Goal: Information Seeking & Learning: Learn about a topic

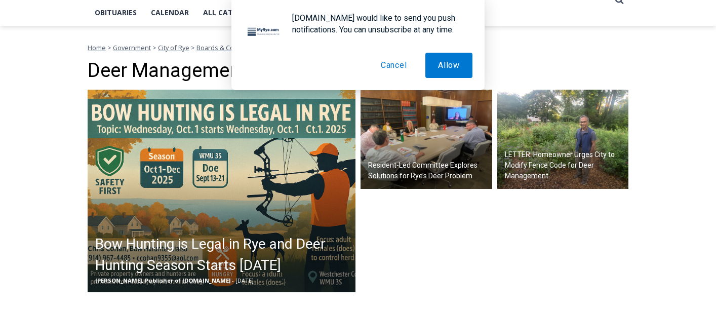
scroll to position [243, 0]
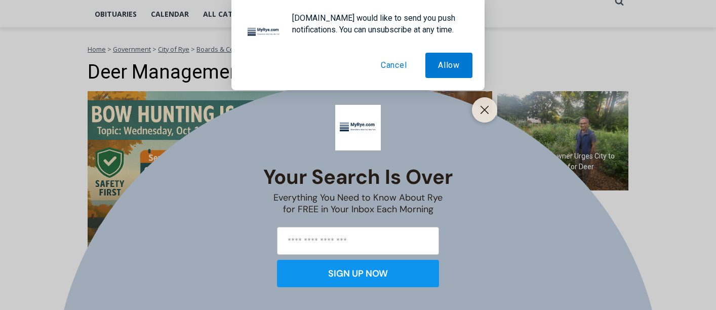
click at [395, 66] on button "Cancel" at bounding box center [394, 65] width 52 height 25
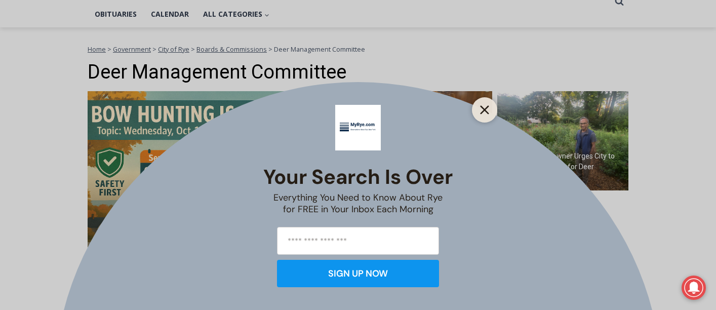
click at [482, 108] on icon "Close" at bounding box center [484, 109] width 9 height 9
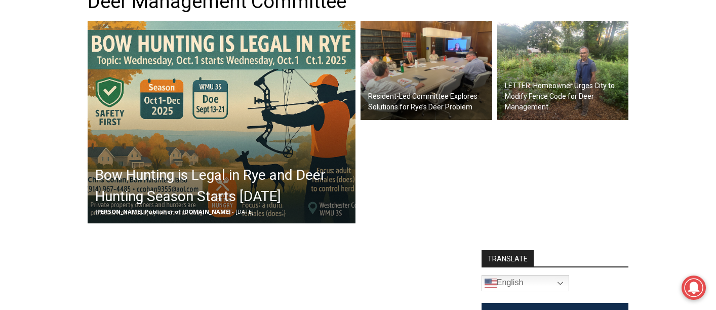
scroll to position [311, 0]
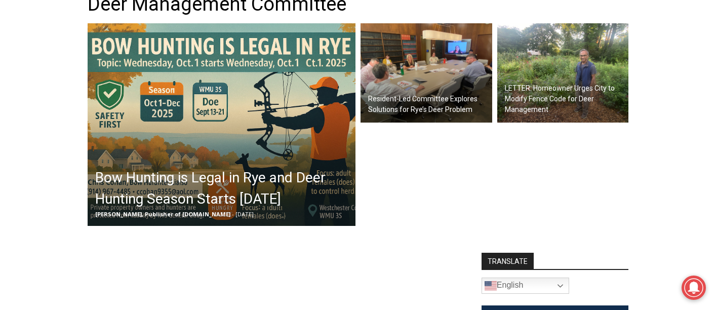
click at [439, 95] on h2 "Resident-Led Committee Explores Solutions for Rye’s Deer Problem" at bounding box center [429, 104] width 122 height 21
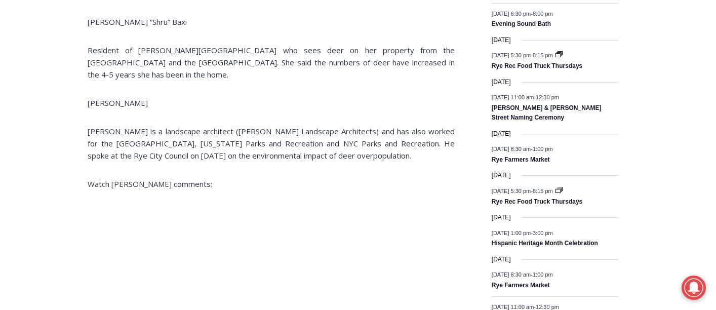
scroll to position [1458, 0]
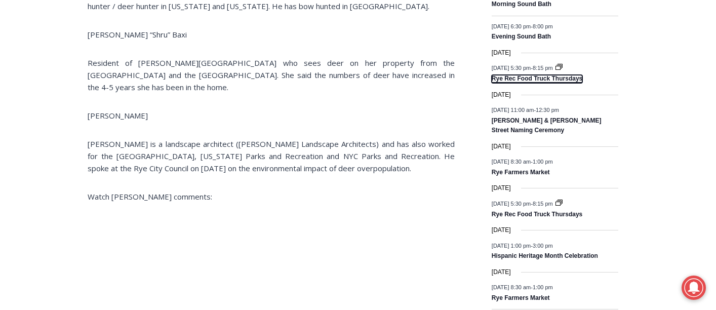
click at [543, 83] on link "Rye Rec Food Truck Thursdays" at bounding box center [537, 79] width 91 height 8
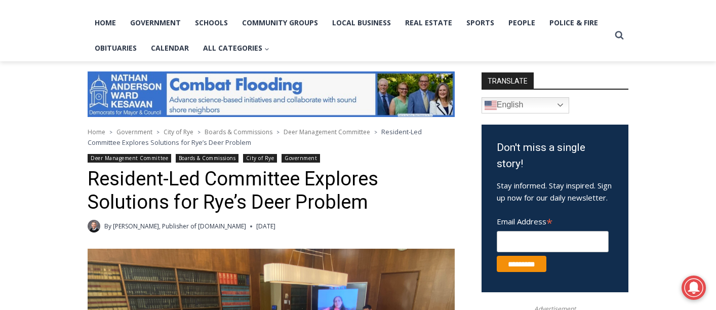
scroll to position [208, 0]
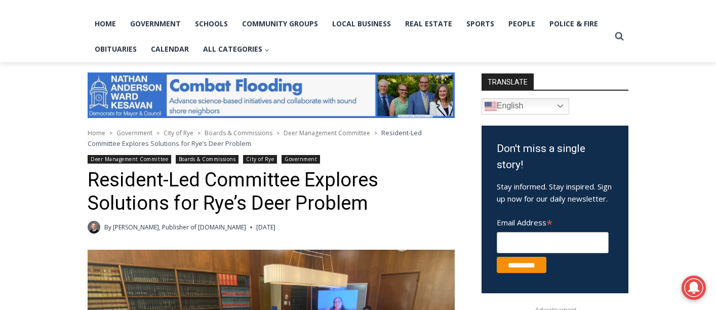
click at [407, 162] on div "Deer Management Committee Boards & Commissions City of Rye Government" at bounding box center [271, 160] width 367 height 11
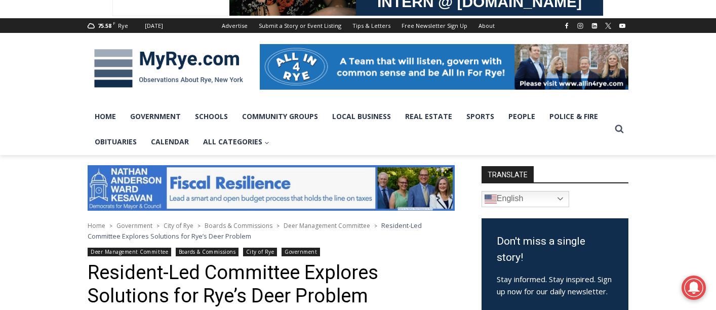
scroll to position [115, 0]
